Goal: Task Accomplishment & Management: Manage account settings

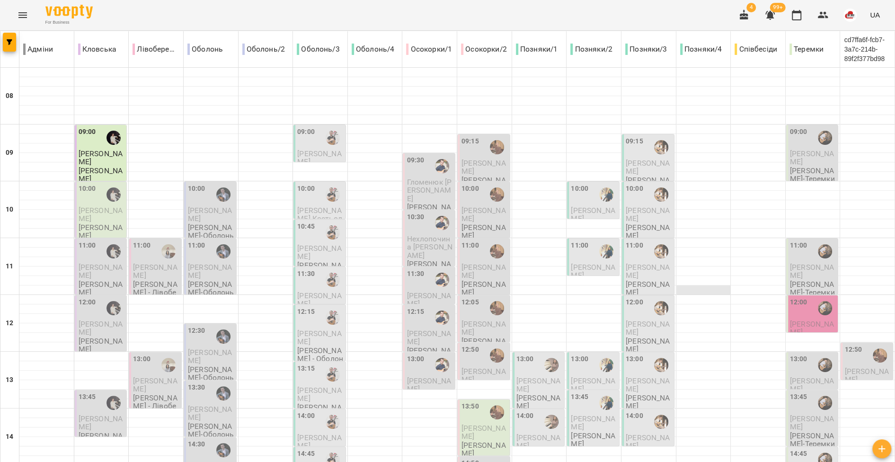
scroll to position [63, 0]
click at [815, 297] on div at bounding box center [826, 308] width 22 height 22
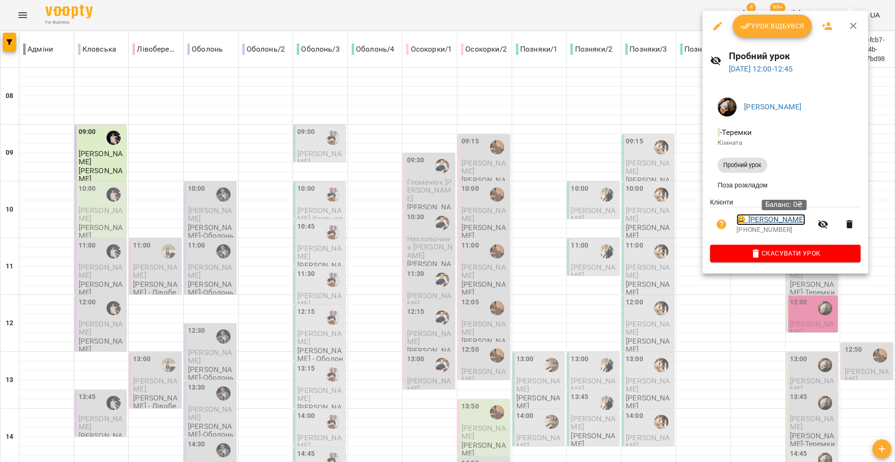
click at [771, 224] on link "😀 [PERSON_NAME]" at bounding box center [771, 219] width 69 height 11
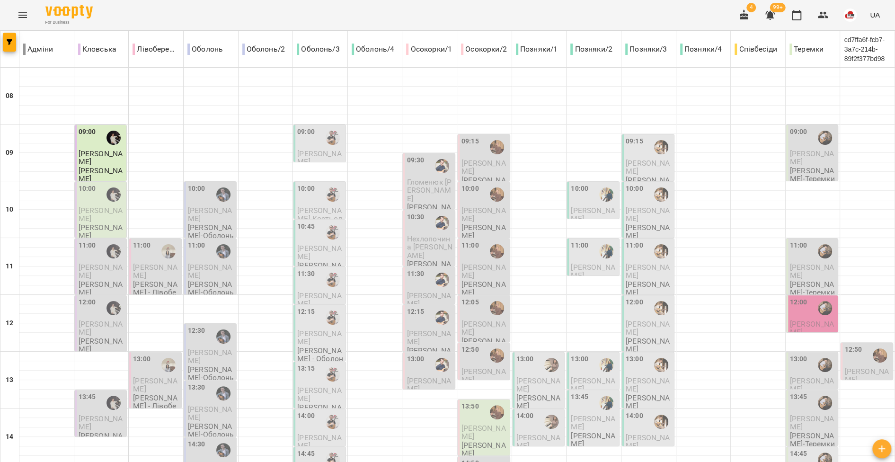
type input "**********"
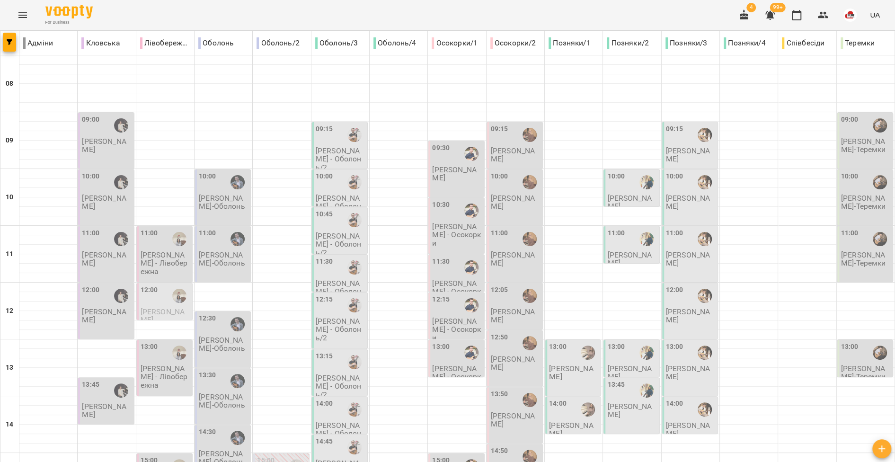
scroll to position [33, 0]
click at [858, 251] on p "[PERSON_NAME]-Теремки" at bounding box center [867, 259] width 50 height 17
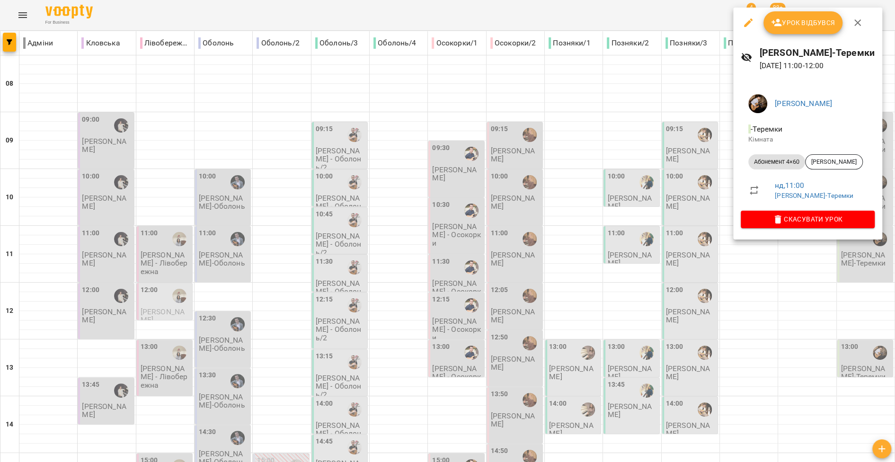
click at [795, 281] on div at bounding box center [447, 231] width 895 height 462
